Goal: Register for event/course

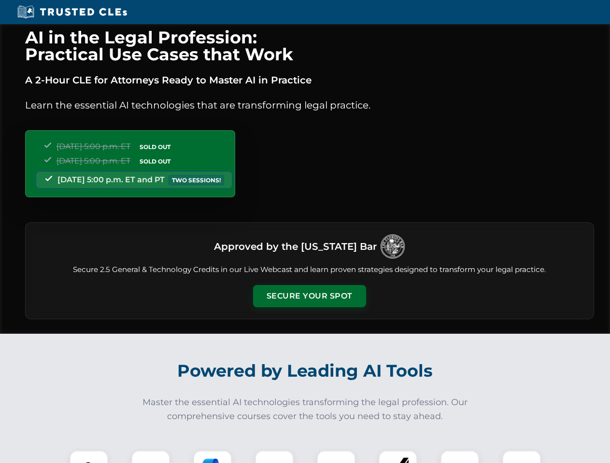
click at [309, 296] on button "Secure Your Spot" at bounding box center [309, 296] width 113 height 22
click at [89, 457] on img at bounding box center [89, 470] width 28 height 28
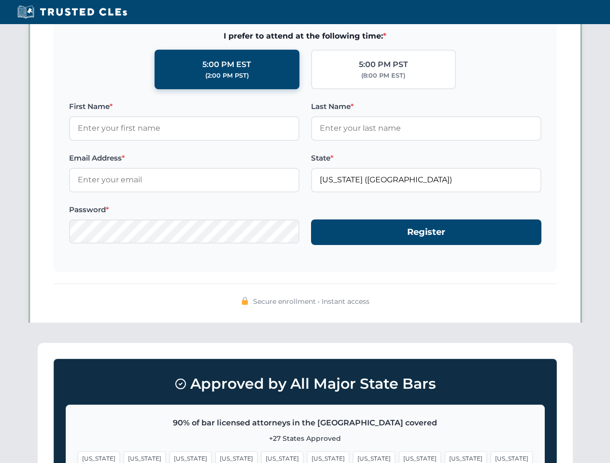
click at [353, 457] on span "[US_STATE]" at bounding box center [374, 459] width 42 height 14
click at [445, 457] on span "[US_STATE]" at bounding box center [466, 459] width 42 height 14
